Goal: Task Accomplishment & Management: Use online tool/utility

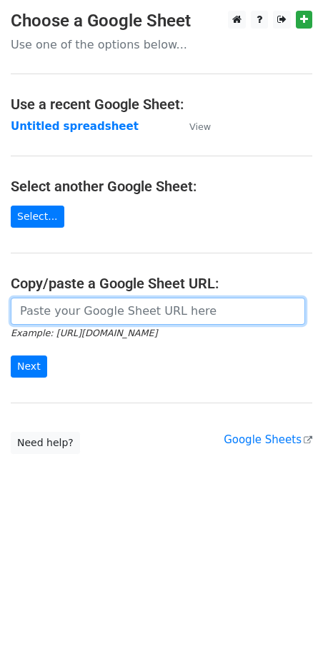
click at [87, 315] on input "url" at bounding box center [158, 311] width 294 height 27
paste input "https://docs.google.com/spreadsheets/d/1zUUkheubUualAZYIgvSIhV9IW0yIXV9ue3BfH8O…"
type input "https://docs.google.com/spreadsheets/d/1zUUkheubUualAZYIgvSIhV9IW0yIXV9ue3BfH8O…"
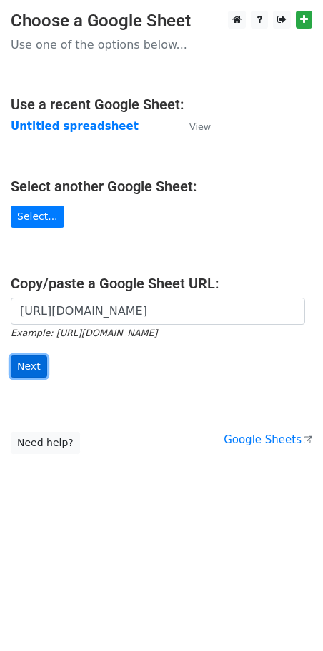
click at [40, 370] on input "Next" at bounding box center [29, 366] width 36 height 22
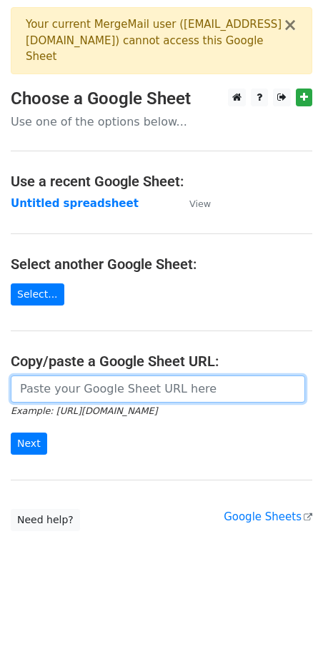
click at [32, 375] on input "url" at bounding box center [158, 388] width 294 height 27
paste input "https://docs.google.com/spreadsheets/d/1zUUkheubUualAZYIgvSIhV9IW0yIXV9ue3BfH8O…"
type input "https://docs.google.com/spreadsheets/d/1zUUkheubUualAZYIgvSIhV9IW0yIXV9ue3BfH8O…"
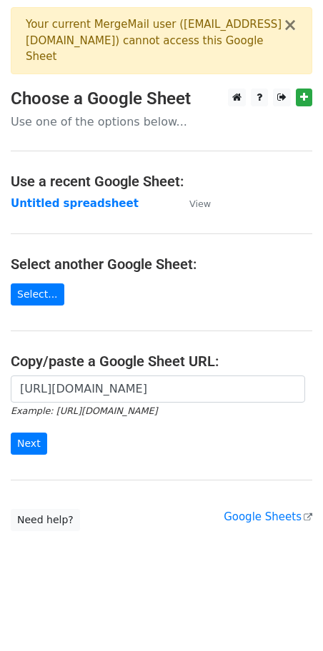
scroll to position [0, 0]
click at [33, 432] on input "Next" at bounding box center [29, 443] width 36 height 22
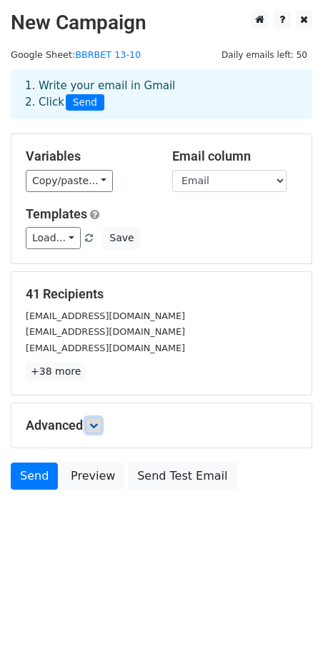
click at [95, 430] on icon at bounding box center [93, 425] width 9 height 9
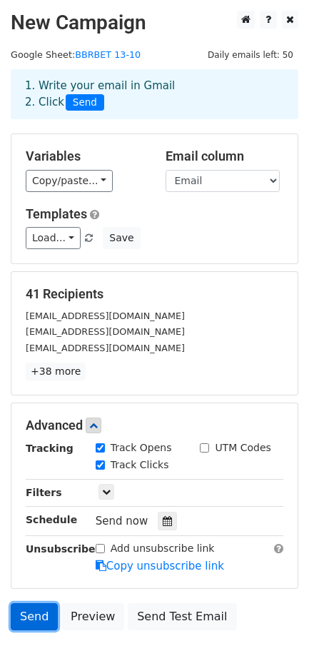
click at [29, 628] on link "Send" at bounding box center [34, 616] width 47 height 27
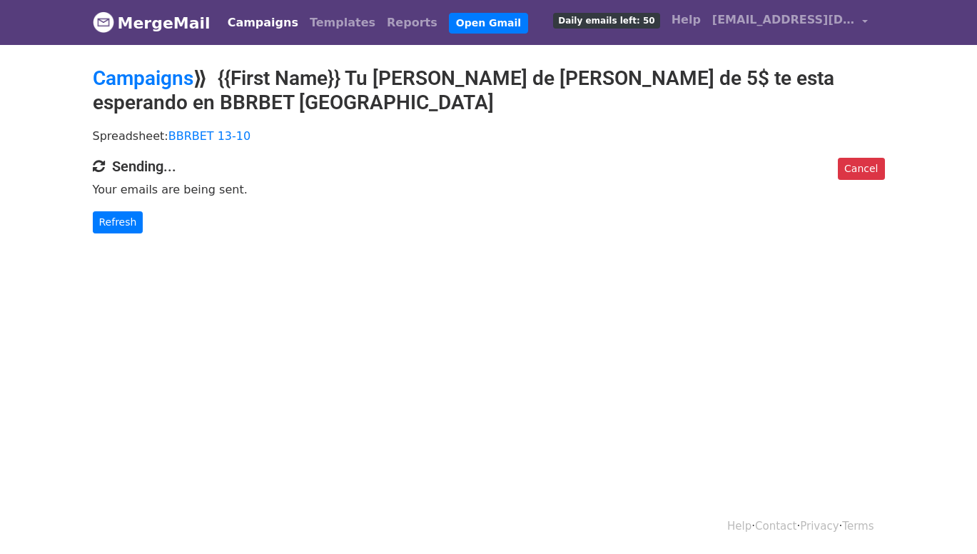
click at [652, 479] on html "MergeMail Campaigns Templates Reports Open Gmail Daily emails left: 50 Help bbr…" at bounding box center [488, 277] width 977 height 554
click at [518, 21] on div "Campaigns Templates Reports Open Gmail Daily emails left: 50 Help bbrbetusa@gma…" at bounding box center [544, 23] width 659 height 34
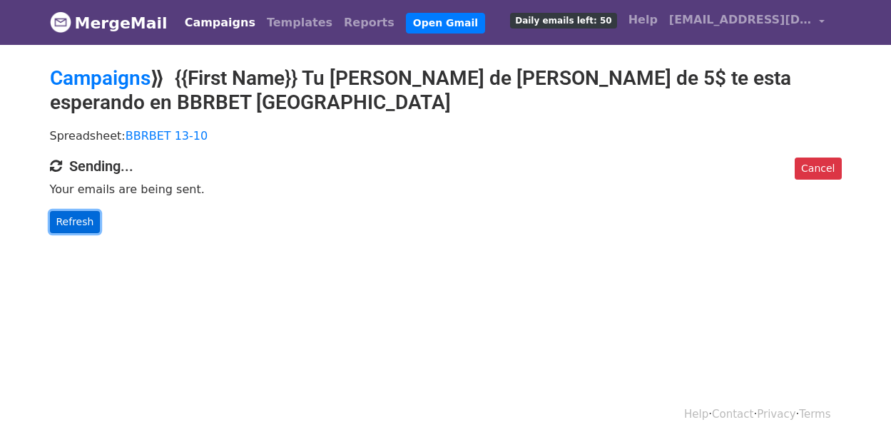
click at [73, 229] on link "Refresh" at bounding box center [75, 222] width 51 height 22
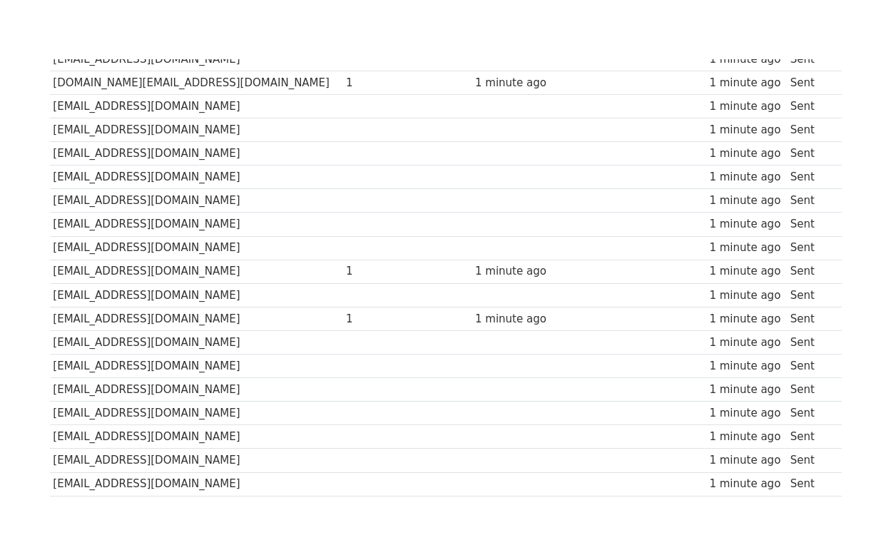
scroll to position [200, 0]
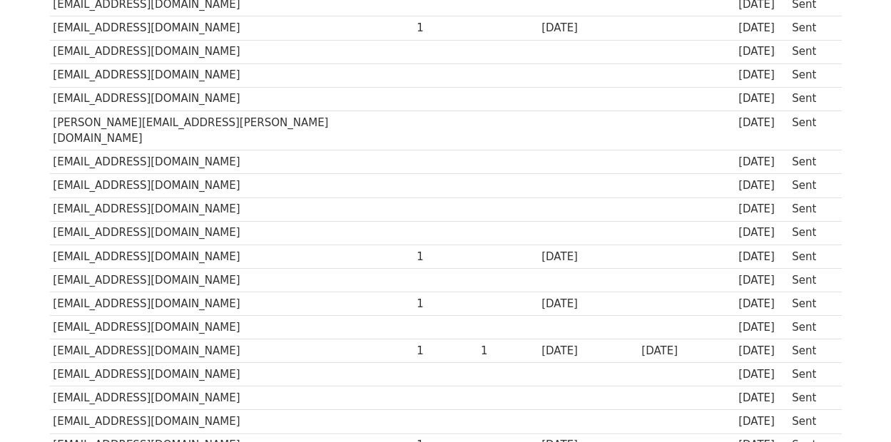
scroll to position [951, 0]
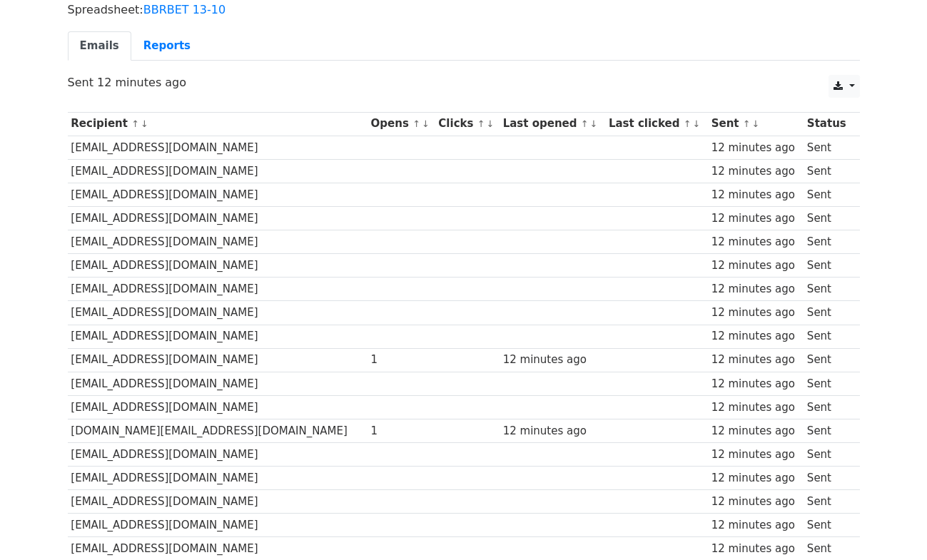
scroll to position [119, 0]
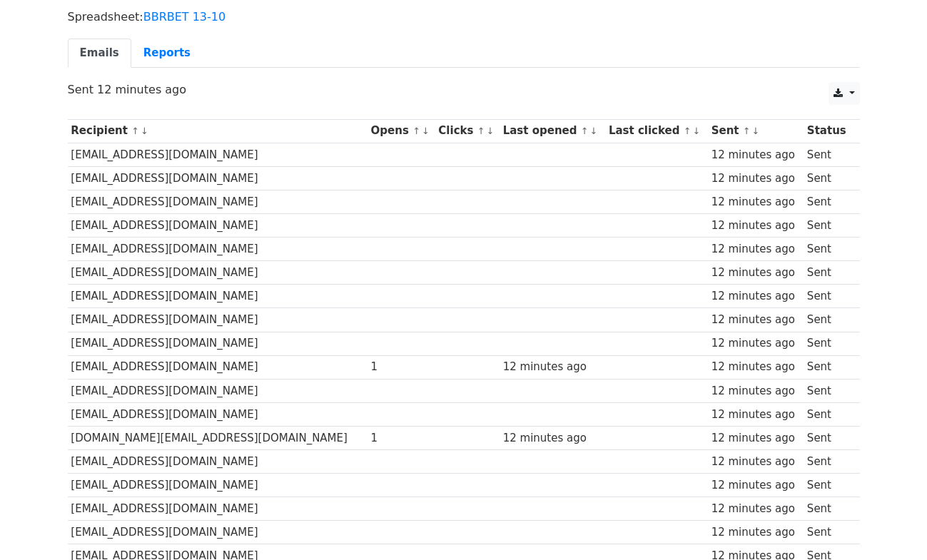
drag, startPoint x: 285, startPoint y: 273, endPoint x: 463, endPoint y: 64, distance: 273.8
click at [464, 62] on ul "Emails Reports" at bounding box center [464, 53] width 792 height 29
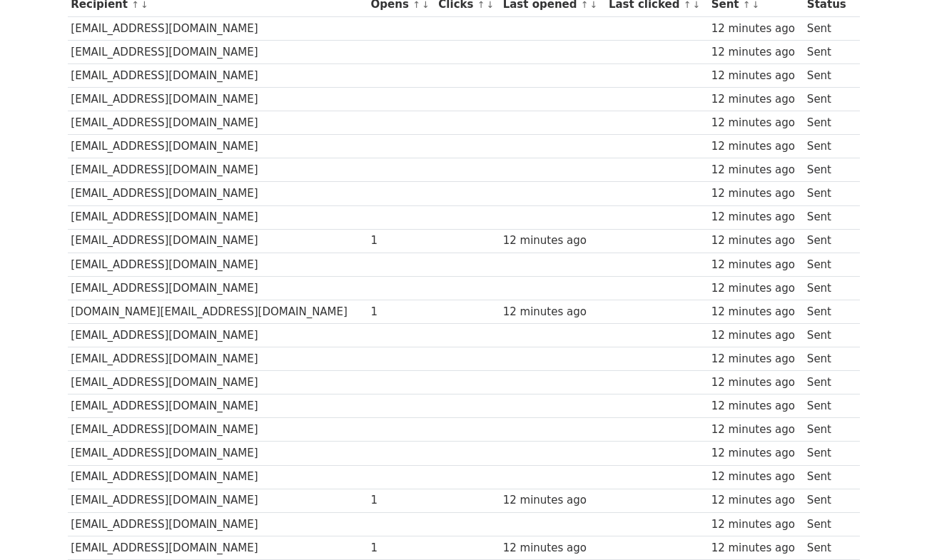
scroll to position [83, 0]
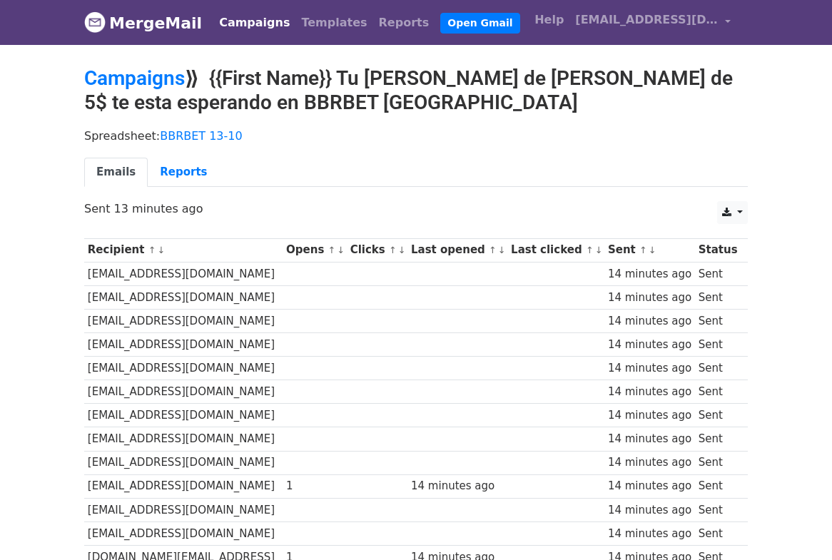
drag, startPoint x: 78, startPoint y: 474, endPoint x: 66, endPoint y: 474, distance: 11.4
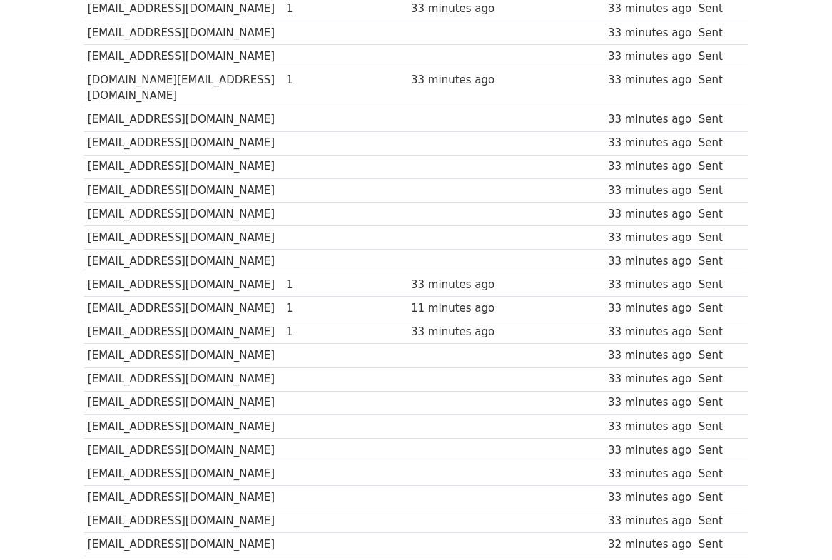
scroll to position [796, 0]
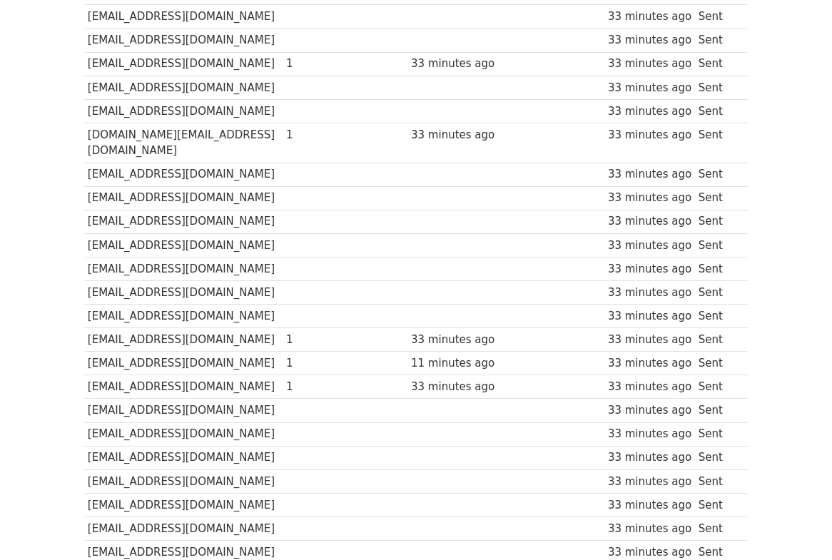
drag, startPoint x: 358, startPoint y: 360, endPoint x: 339, endPoint y: 355, distance: 20.1
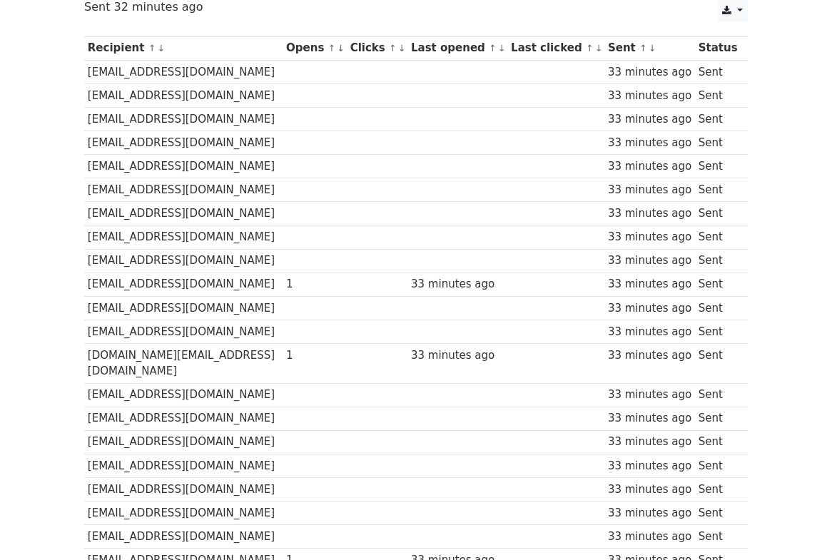
drag, startPoint x: 339, startPoint y: 355, endPoint x: 49, endPoint y: 210, distance: 323.6
click at [48, 223] on body "MergeMail Campaigns Templates Reports Open Gmail Daily emails left: 9 Help bbrb…" at bounding box center [416, 463] width 832 height 1331
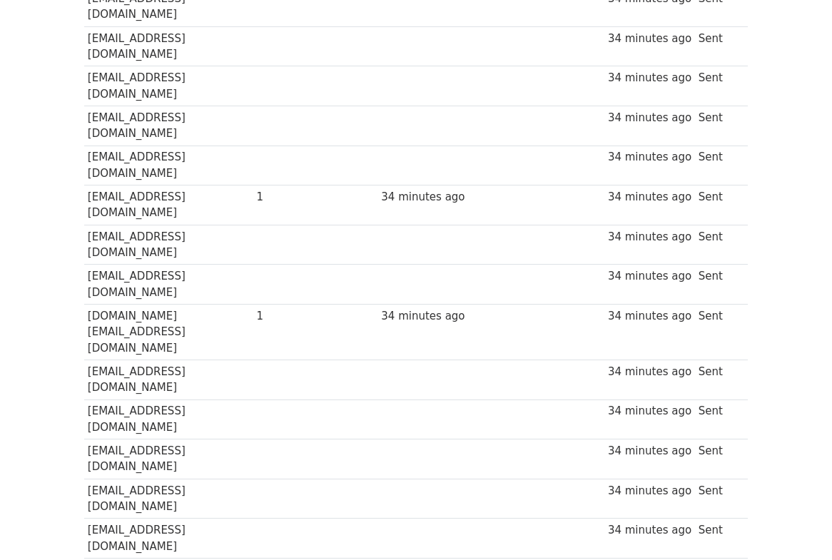
scroll to position [202, 0]
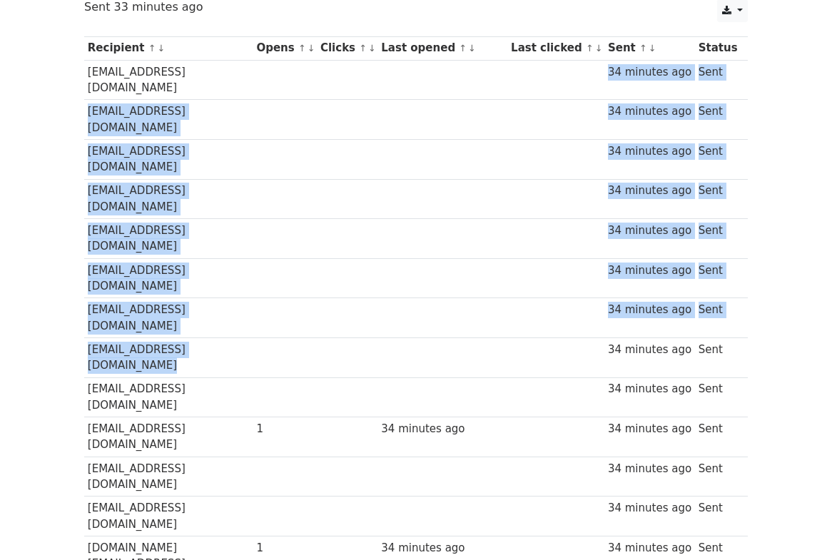
drag, startPoint x: 303, startPoint y: 74, endPoint x: 304, endPoint y: 243, distance: 169.1
click at [318, 258] on td at bounding box center [285, 278] width 64 height 40
drag, startPoint x: 310, startPoint y: 71, endPoint x: 292, endPoint y: 232, distance: 161.6
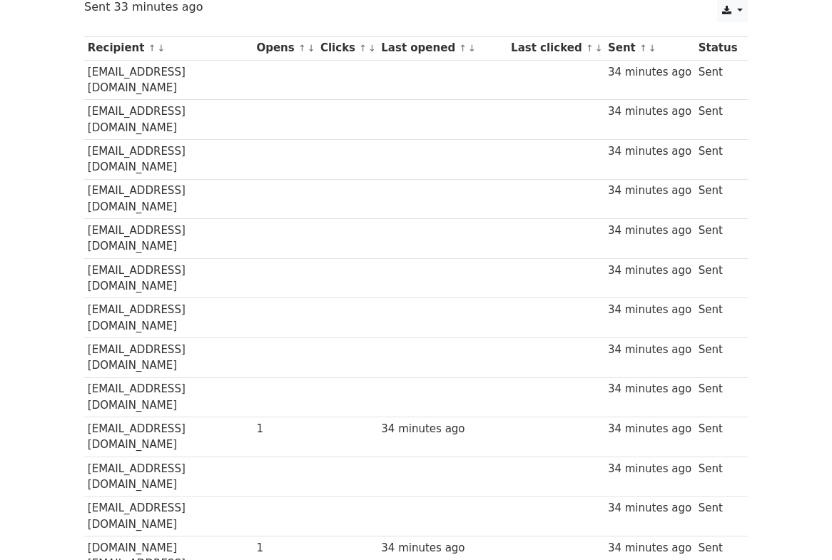
click at [253, 457] on td "re_zhangallimbay91@hotmail.com" at bounding box center [168, 477] width 169 height 40
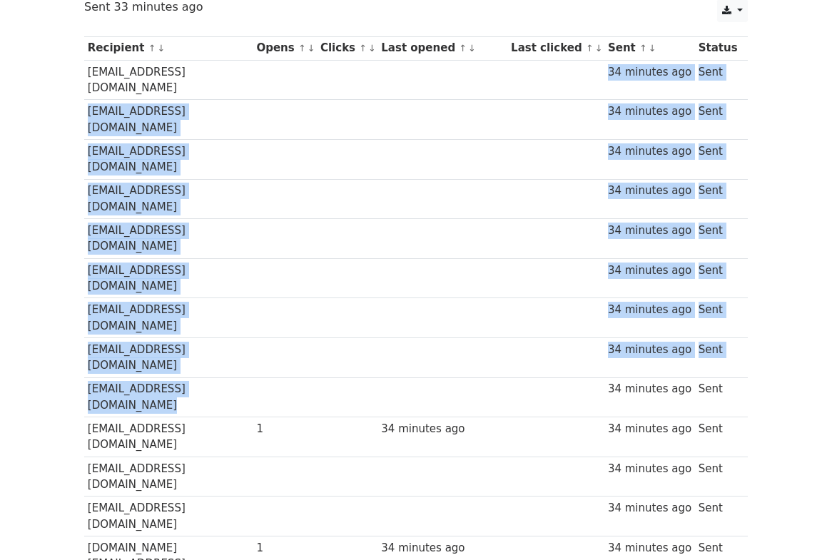
drag, startPoint x: 300, startPoint y: 69, endPoint x: 298, endPoint y: 258, distance: 188.4
click at [298, 377] on td at bounding box center [285, 397] width 64 height 40
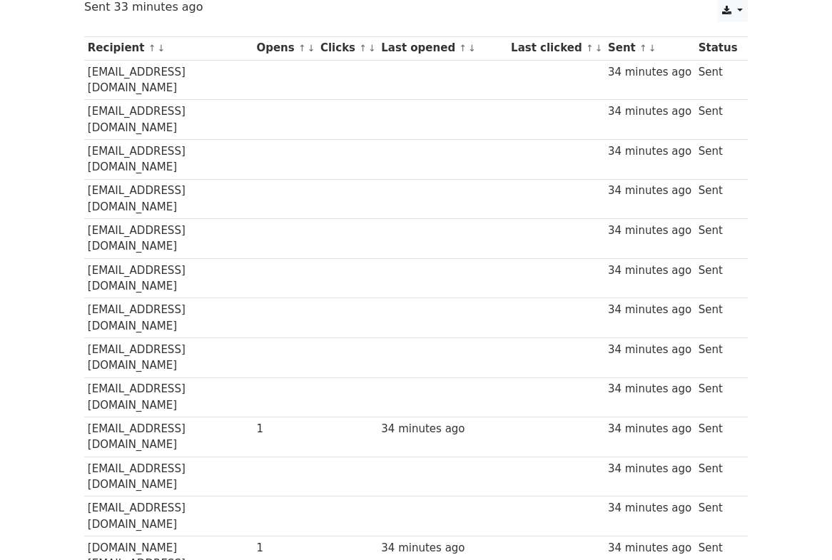
drag, startPoint x: 298, startPoint y: 315, endPoint x: 305, endPoint y: 318, distance: 7.4
click at [305, 457] on td at bounding box center [285, 477] width 64 height 40
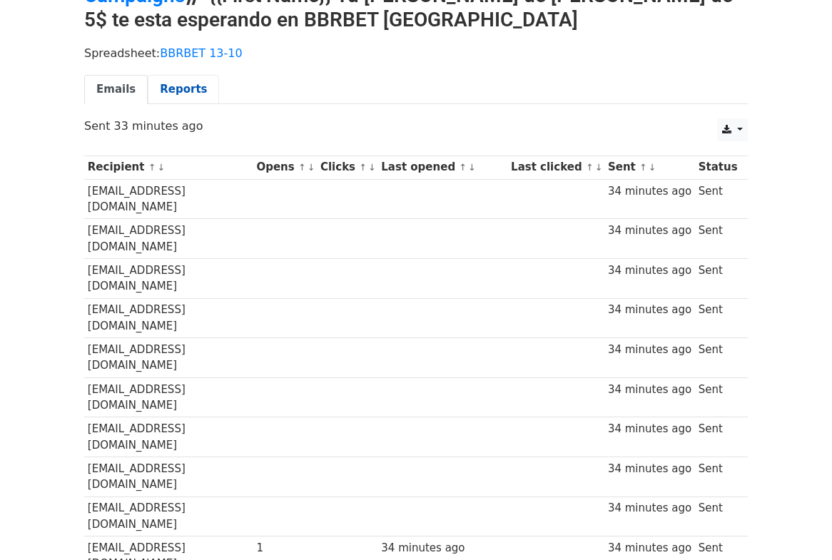
click at [163, 88] on link "Reports" at bounding box center [183, 89] width 71 height 29
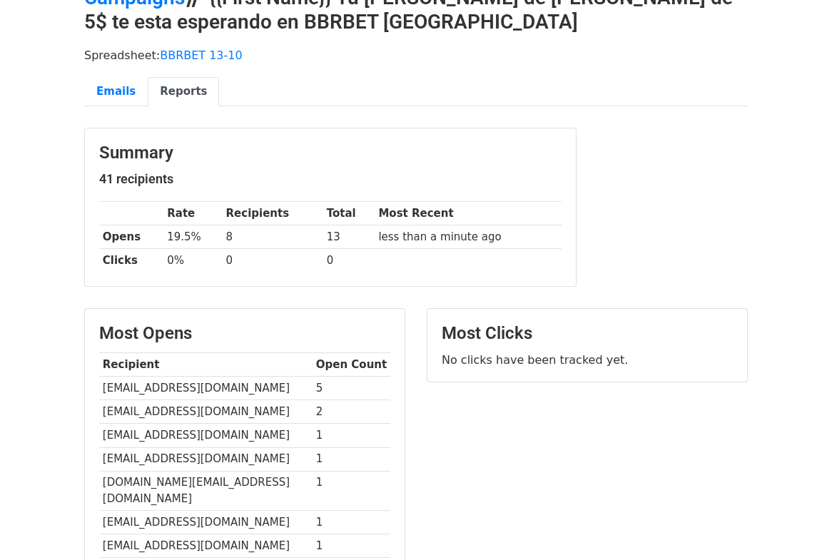
scroll to position [119, 0]
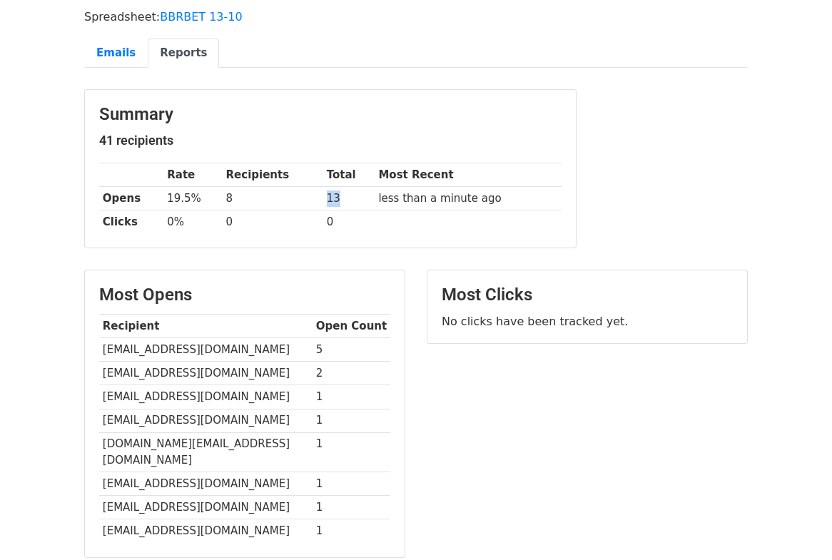
drag, startPoint x: 340, startPoint y: 200, endPoint x: 279, endPoint y: 201, distance: 61.4
click at [279, 201] on tr "Opens 19.5% 8 13 less than a minute ago" at bounding box center [330, 199] width 462 height 24
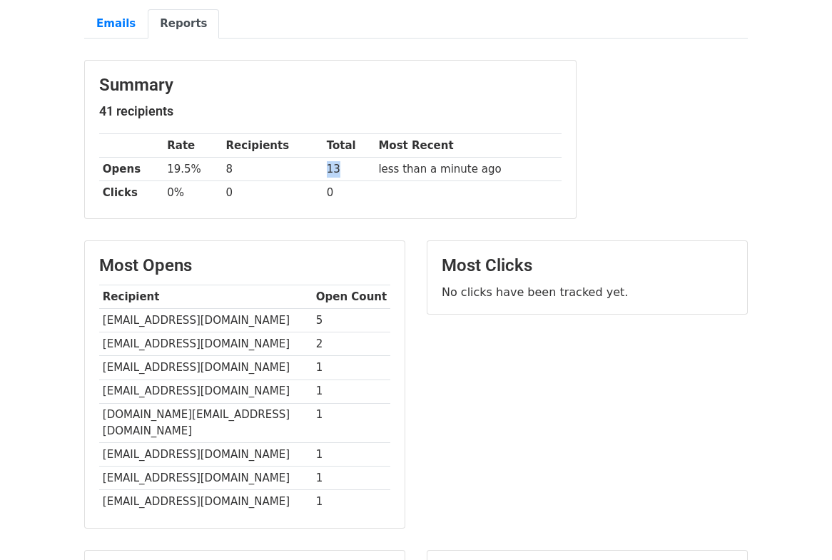
scroll to position [238, 0]
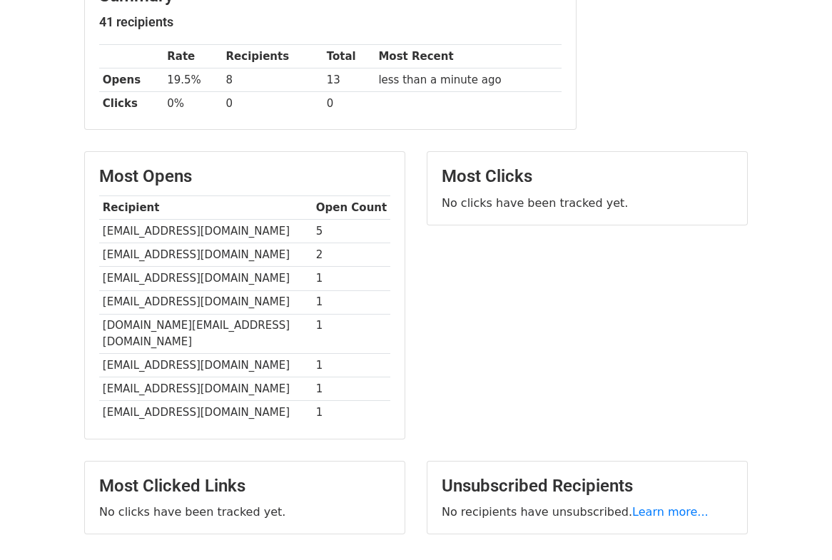
drag, startPoint x: 359, startPoint y: 413, endPoint x: 379, endPoint y: 454, distance: 45.3
drag, startPoint x: 379, startPoint y: 454, endPoint x: 289, endPoint y: 363, distance: 127.6
click at [295, 377] on td "guamanijosias@gmail.com" at bounding box center [205, 389] width 213 height 24
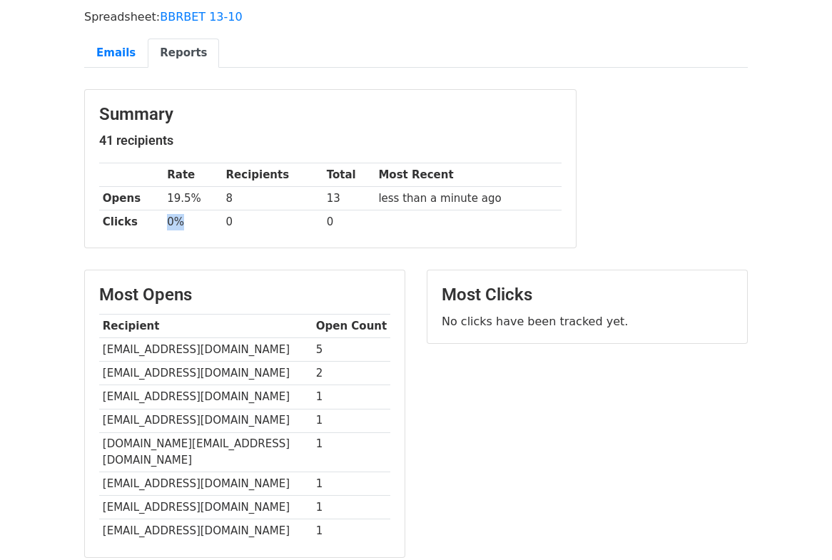
drag, startPoint x: 182, startPoint y: 223, endPoint x: 166, endPoint y: 221, distance: 16.5
click at [166, 221] on td "0%" at bounding box center [192, 222] width 59 height 24
click at [49, 280] on body "MergeMail Campaigns Templates Reports Open Gmail Daily emails left: 9 Help bbrb…" at bounding box center [416, 302] width 832 height 843
